Goal: Navigation & Orientation: Find specific page/section

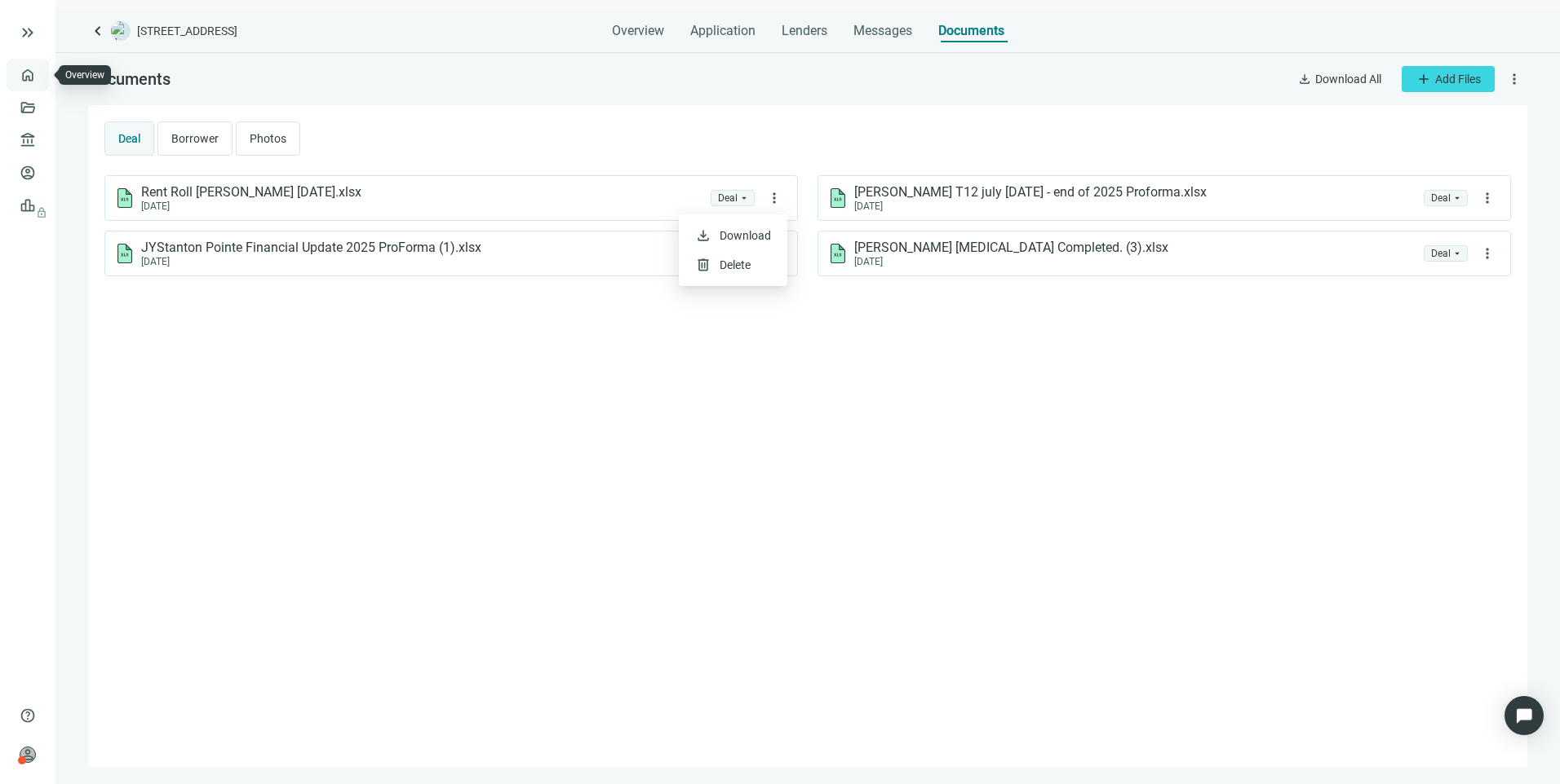
click at [41, 81] on link "Overview" at bounding box center [65, 75] width 48 height 14
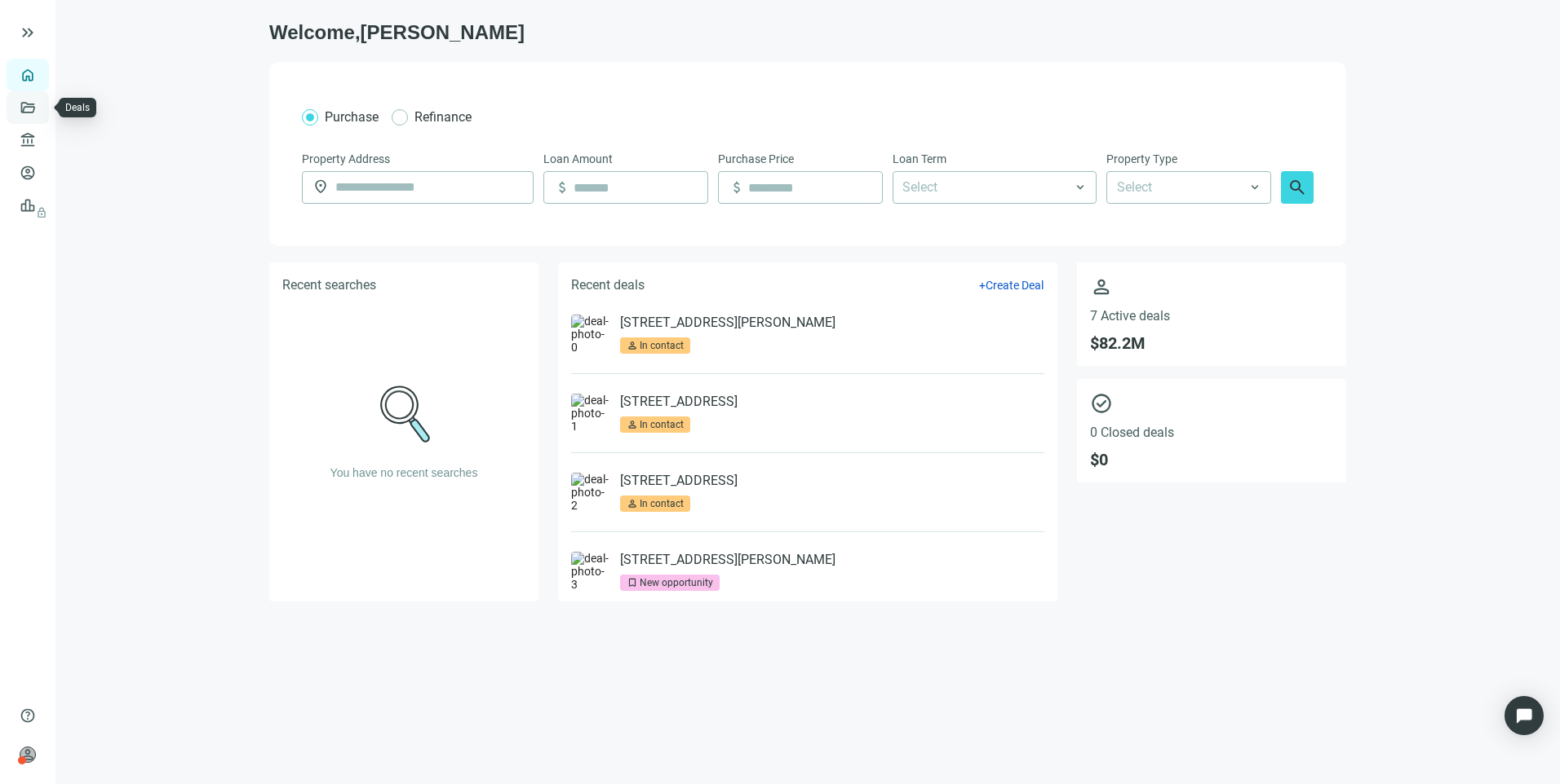
click at [41, 105] on link "Deals" at bounding box center [55, 108] width 29 height 14
